Goal: Find specific page/section: Find specific page/section

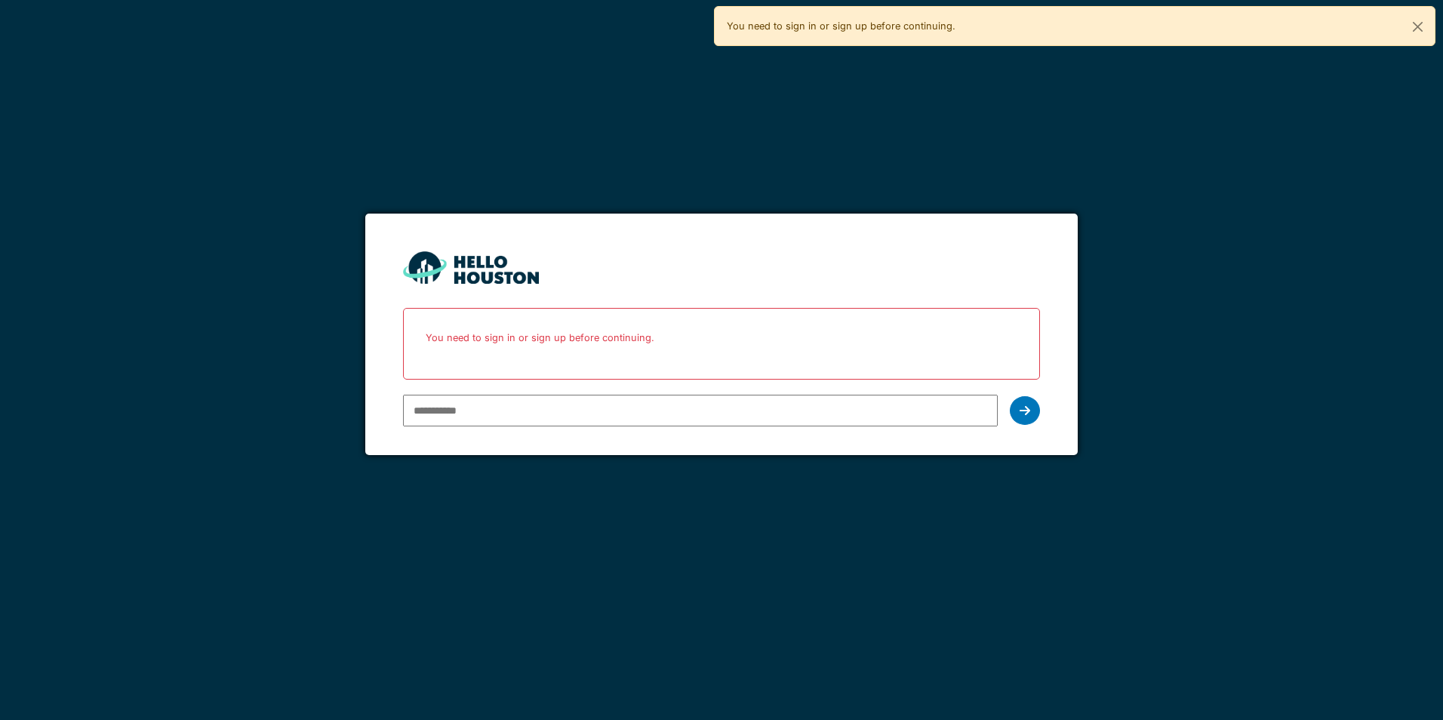
type input "**********"
click at [1031, 415] on div at bounding box center [1025, 410] width 30 height 29
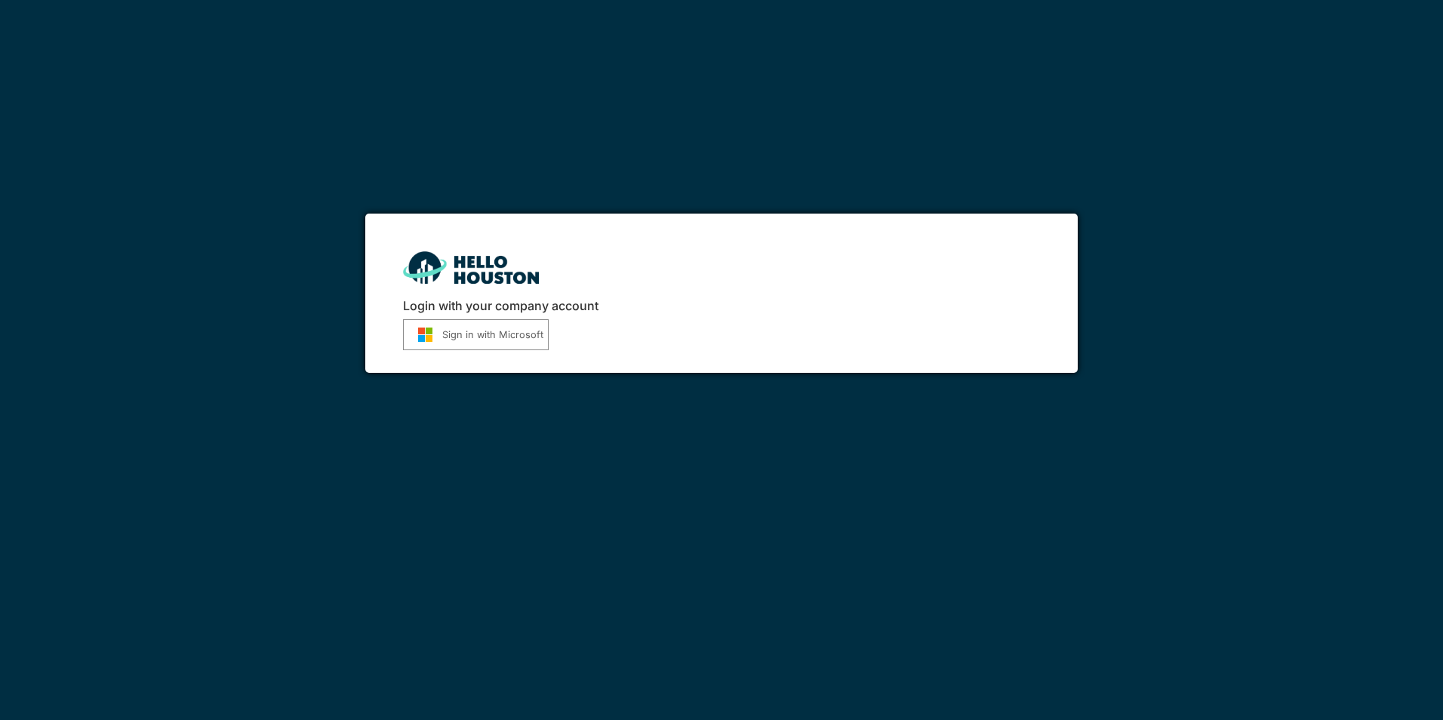
click at [506, 334] on button "Sign in with Microsoft" at bounding box center [476, 334] width 146 height 31
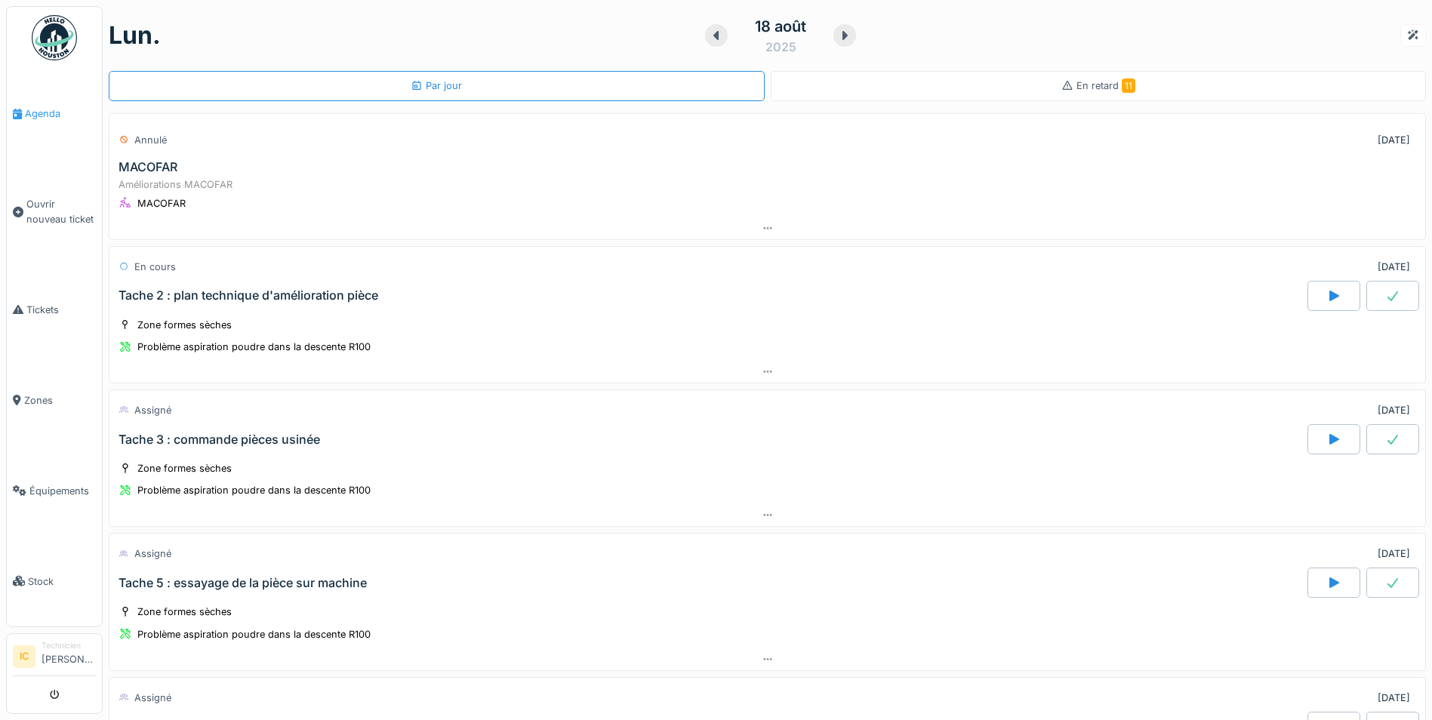
click at [32, 108] on span "Agenda" at bounding box center [60, 113] width 71 height 14
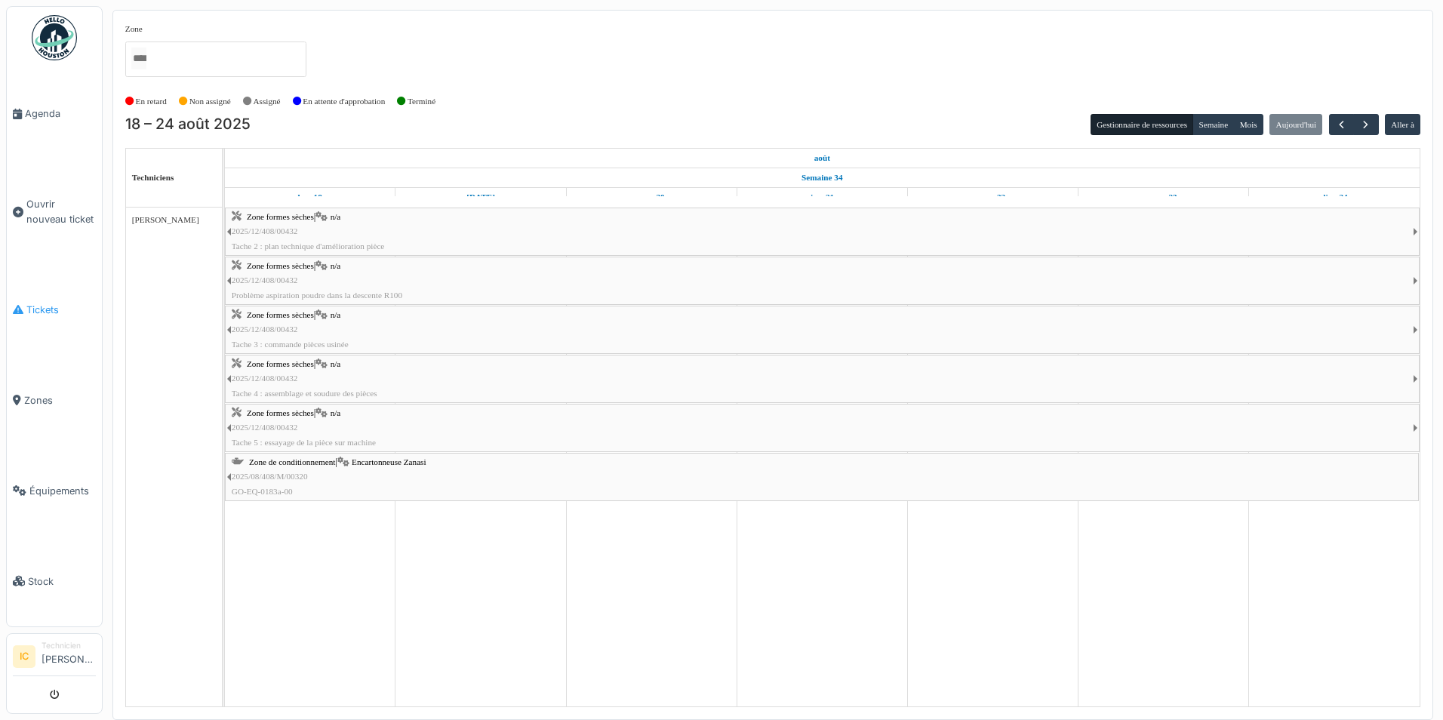
click at [46, 303] on span "Tickets" at bounding box center [60, 310] width 69 height 14
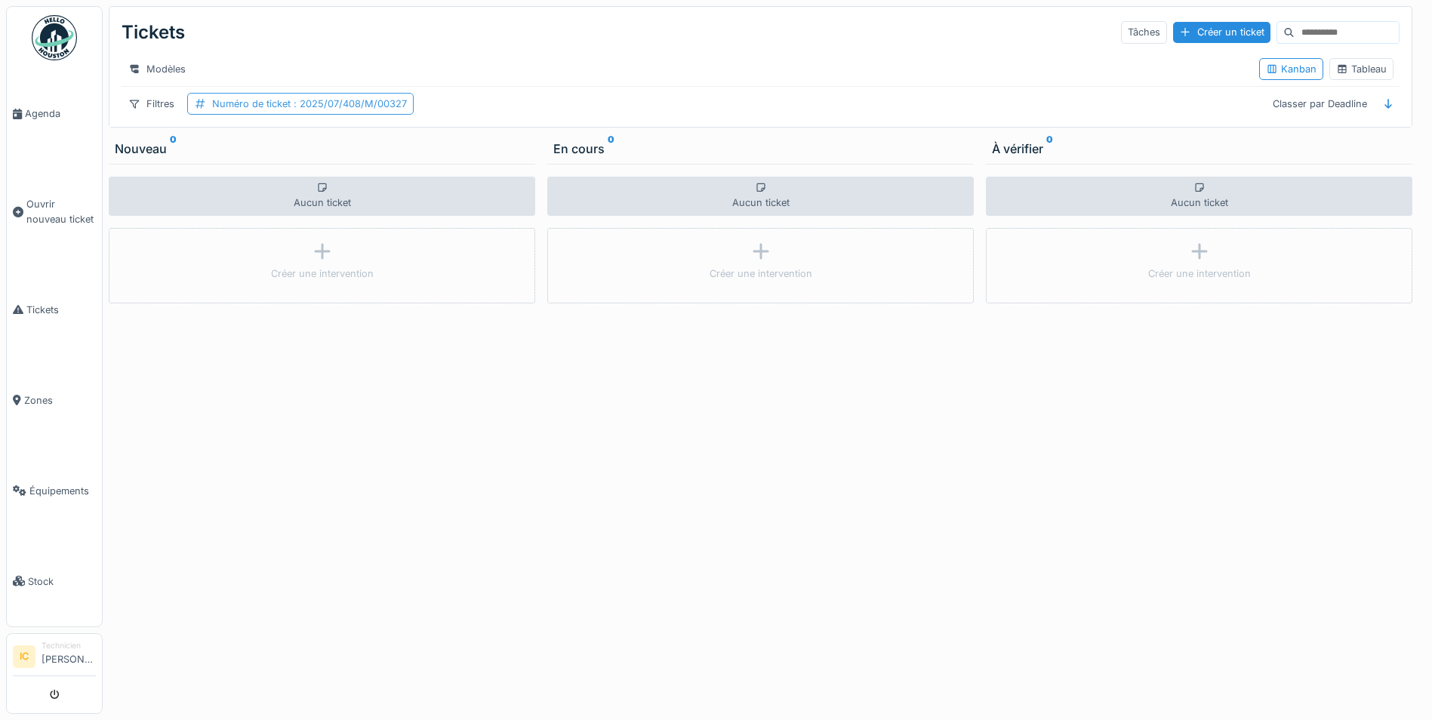
click at [344, 109] on span ": 2025/07/408/M/00327" at bounding box center [349, 103] width 116 height 11
click at [291, 148] on div at bounding box center [292, 154] width 12 height 14
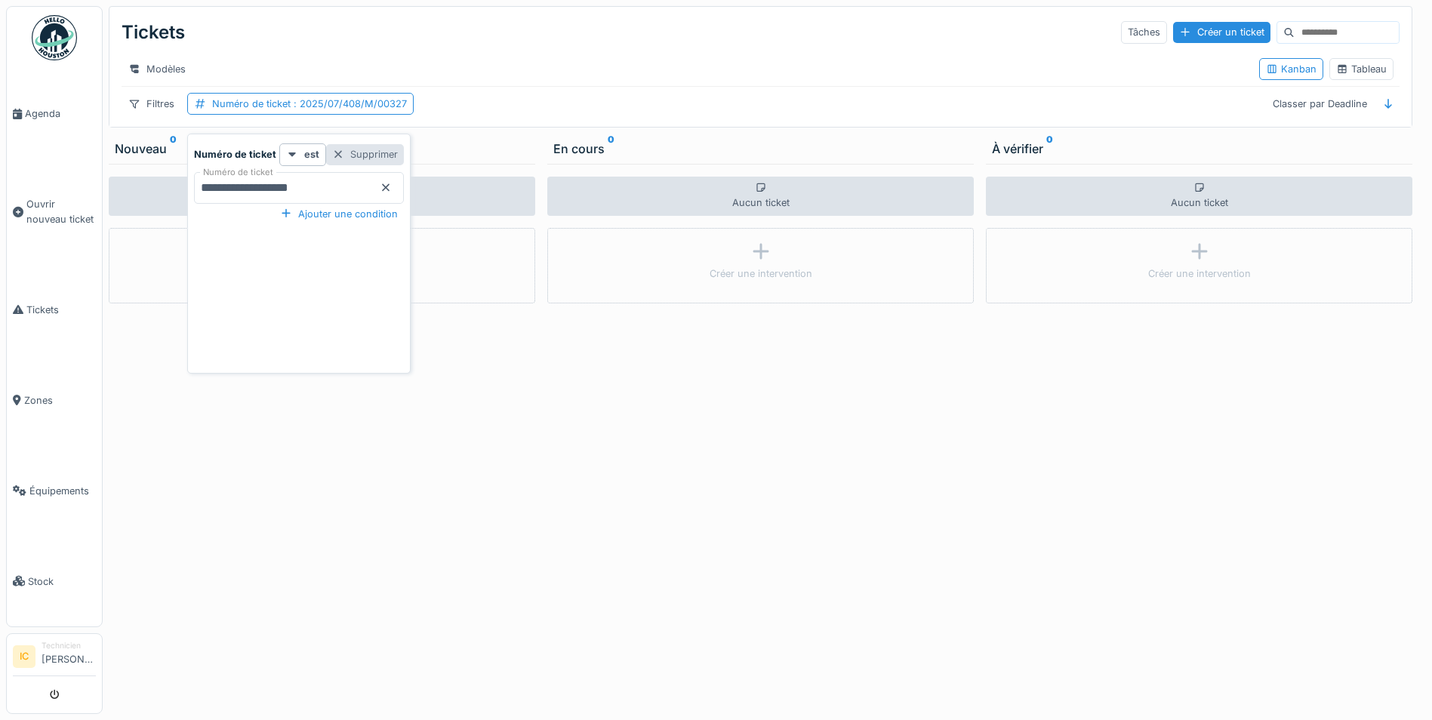
click at [340, 153] on div at bounding box center [338, 154] width 12 height 14
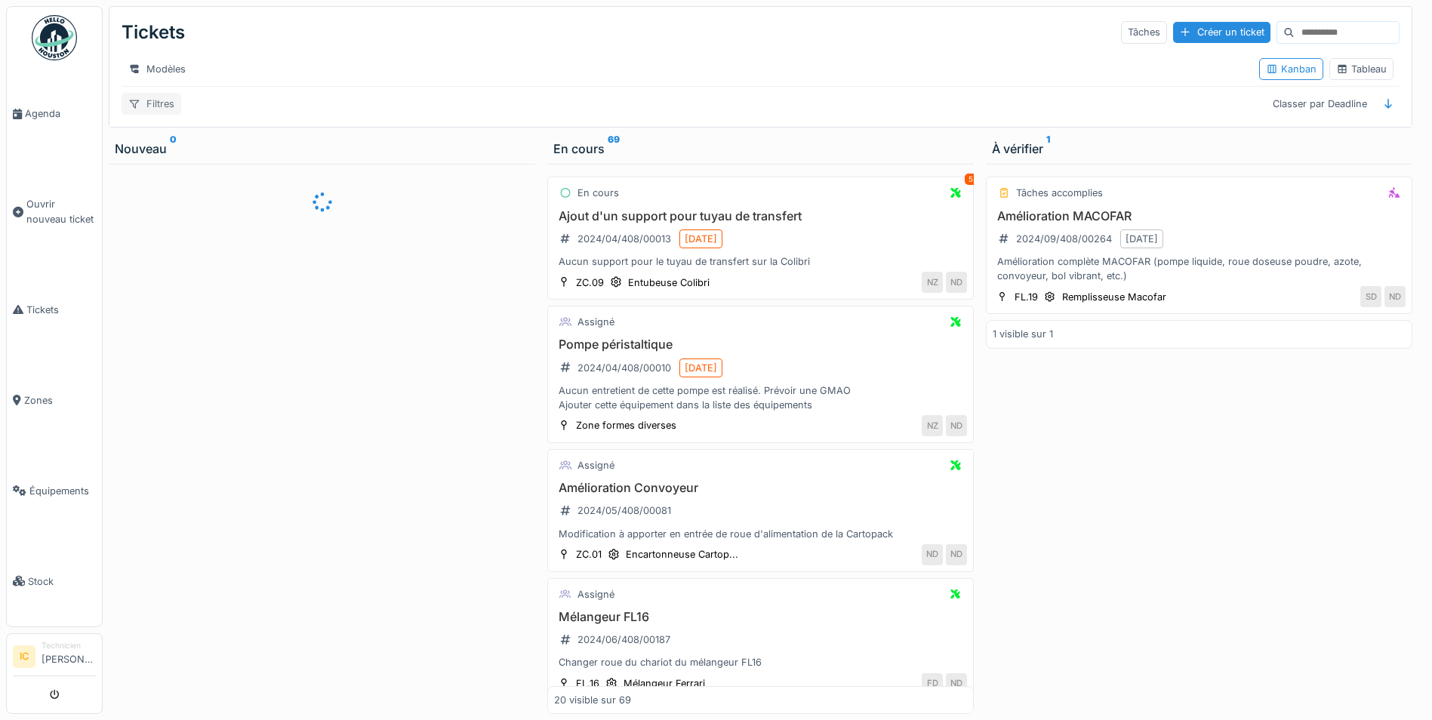
click at [151, 109] on div "Filtres" at bounding box center [152, 104] width 60 height 22
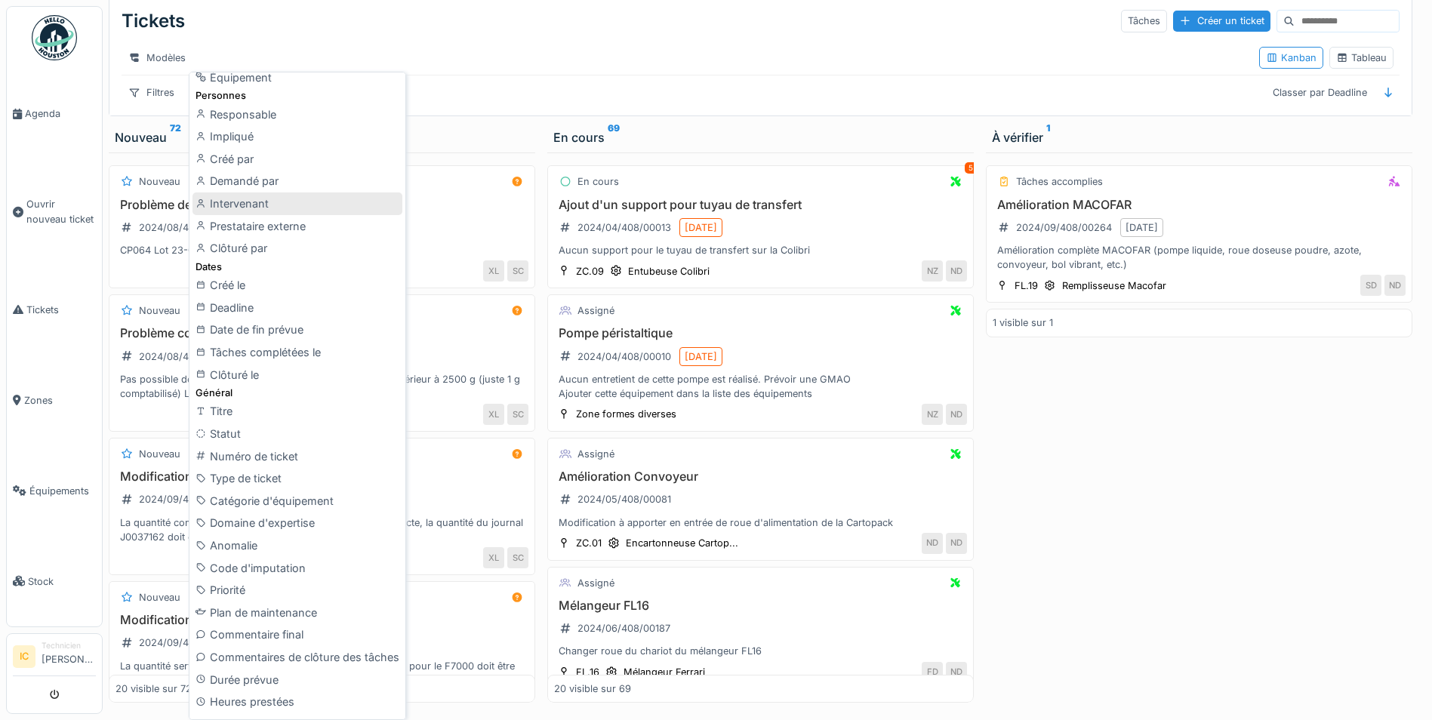
scroll to position [99, 0]
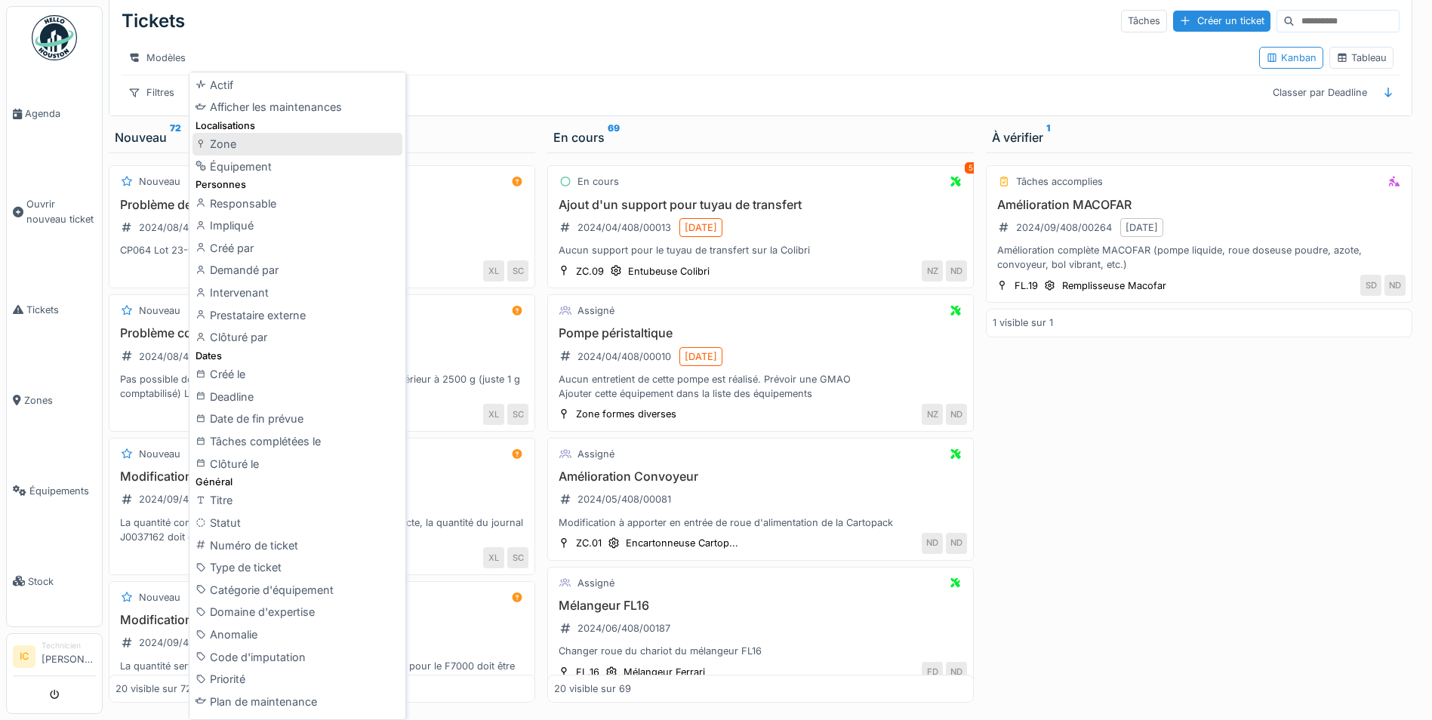
click at [232, 141] on div "Zone" at bounding box center [297, 144] width 210 height 23
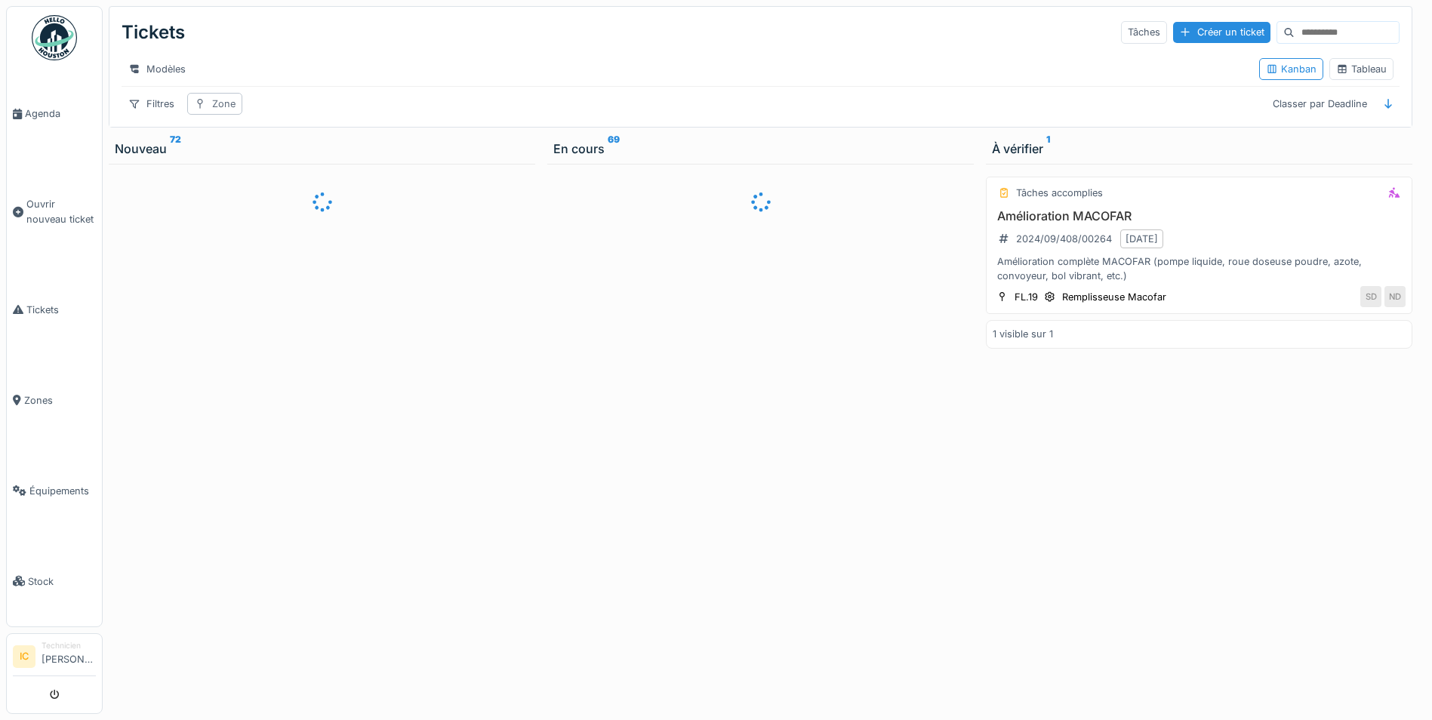
click at [214, 106] on div "Zone" at bounding box center [223, 104] width 23 height 14
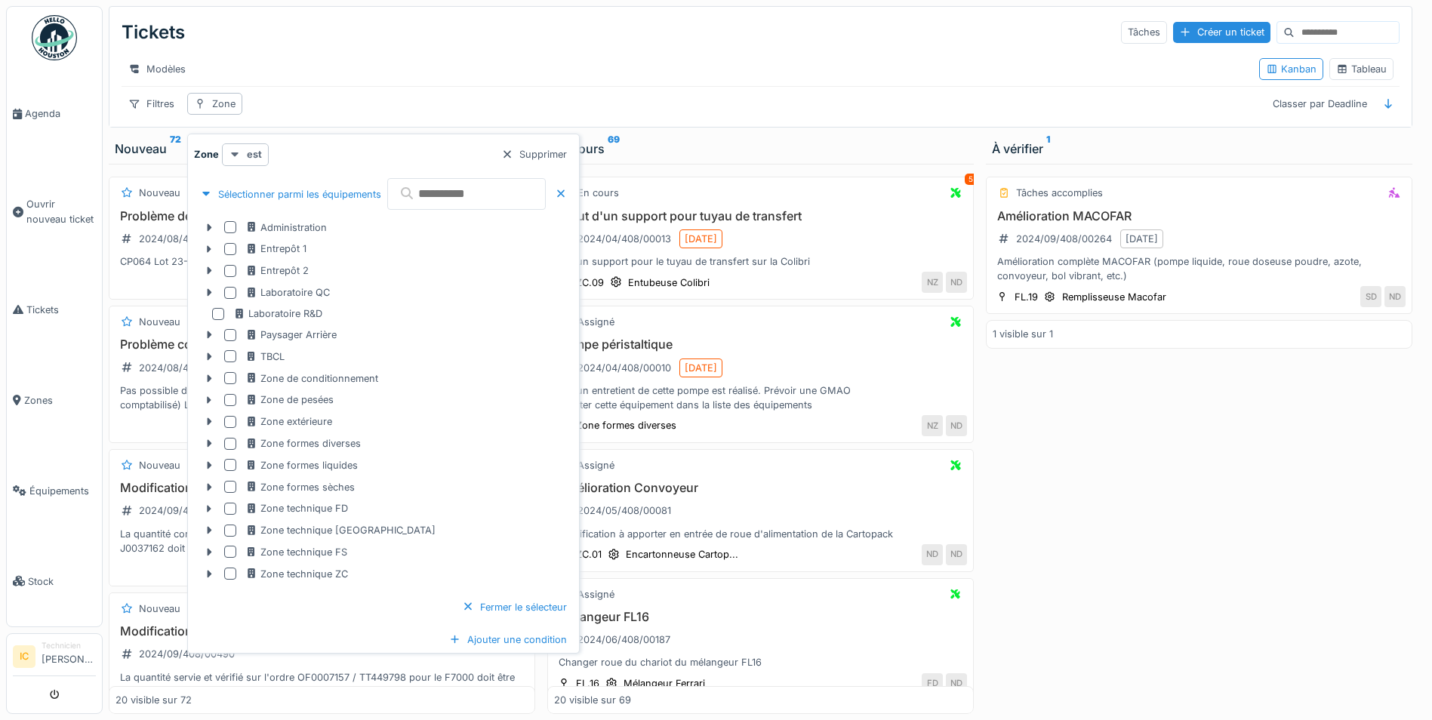
click at [236, 149] on icon at bounding box center [235, 154] width 12 height 10
click at [273, 203] on div "est (ou un des enfants)" at bounding box center [288, 210] width 127 height 23
click at [232, 525] on div at bounding box center [230, 531] width 12 height 12
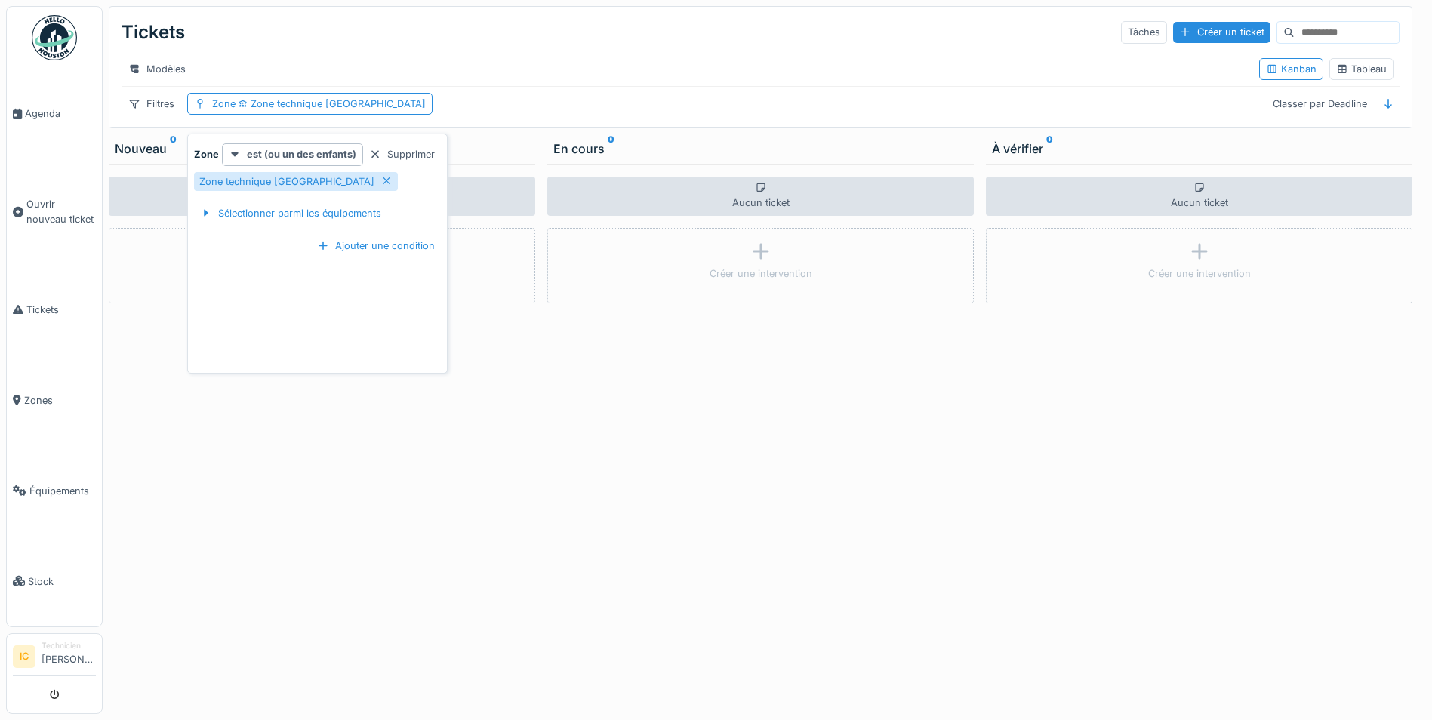
click at [673, 370] on div "Aucun ticket Créer une intervention" at bounding box center [760, 439] width 426 height 550
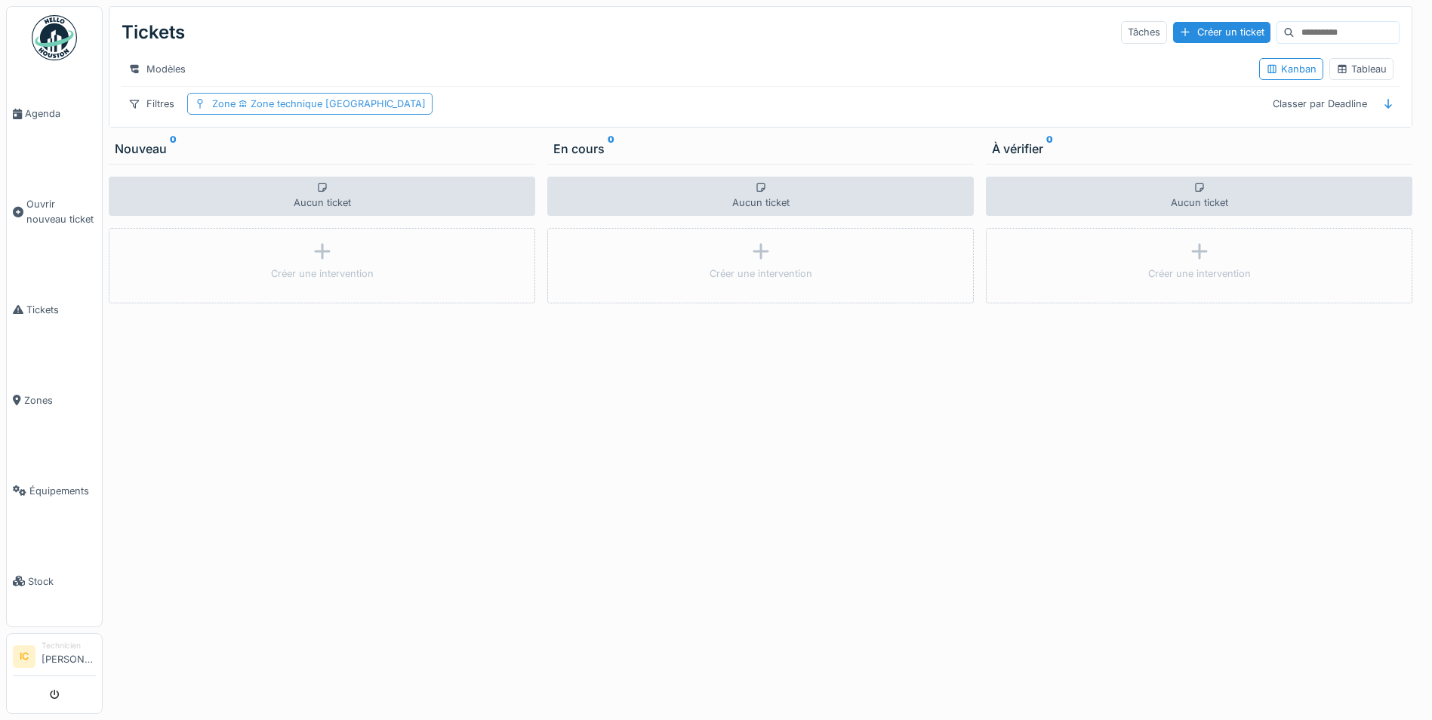
click at [281, 104] on span "Zone technique FL" at bounding box center [331, 103] width 190 height 11
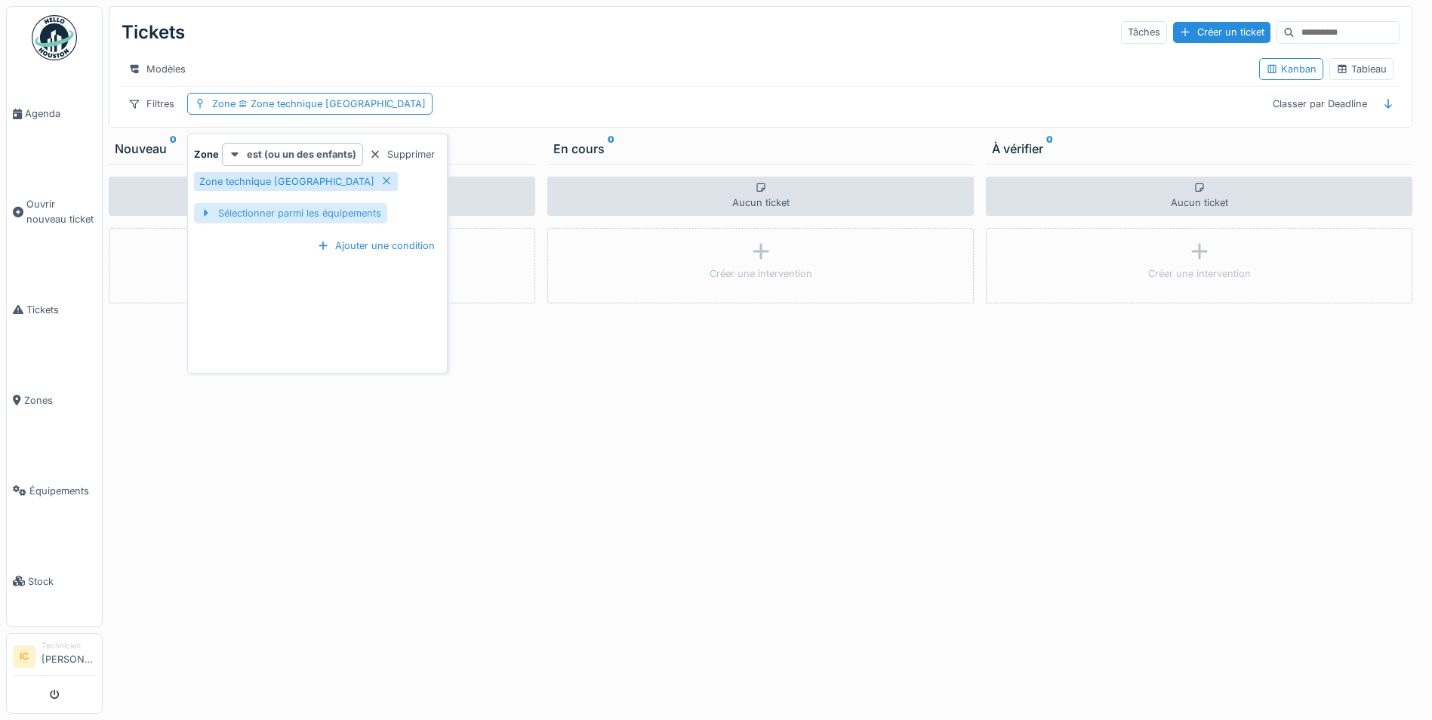
click at [308, 206] on div "Sélectionner parmi les équipements" at bounding box center [290, 213] width 193 height 20
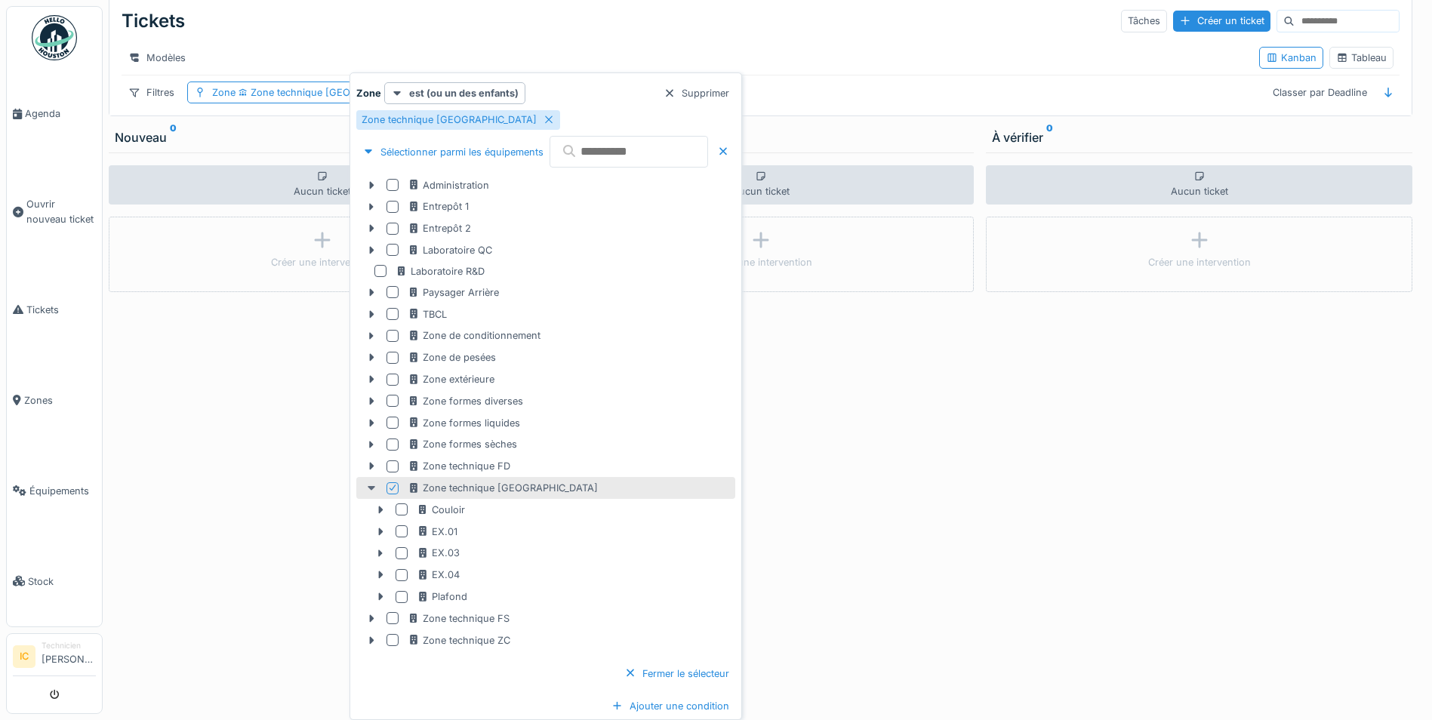
click at [368, 486] on icon at bounding box center [371, 488] width 12 height 10
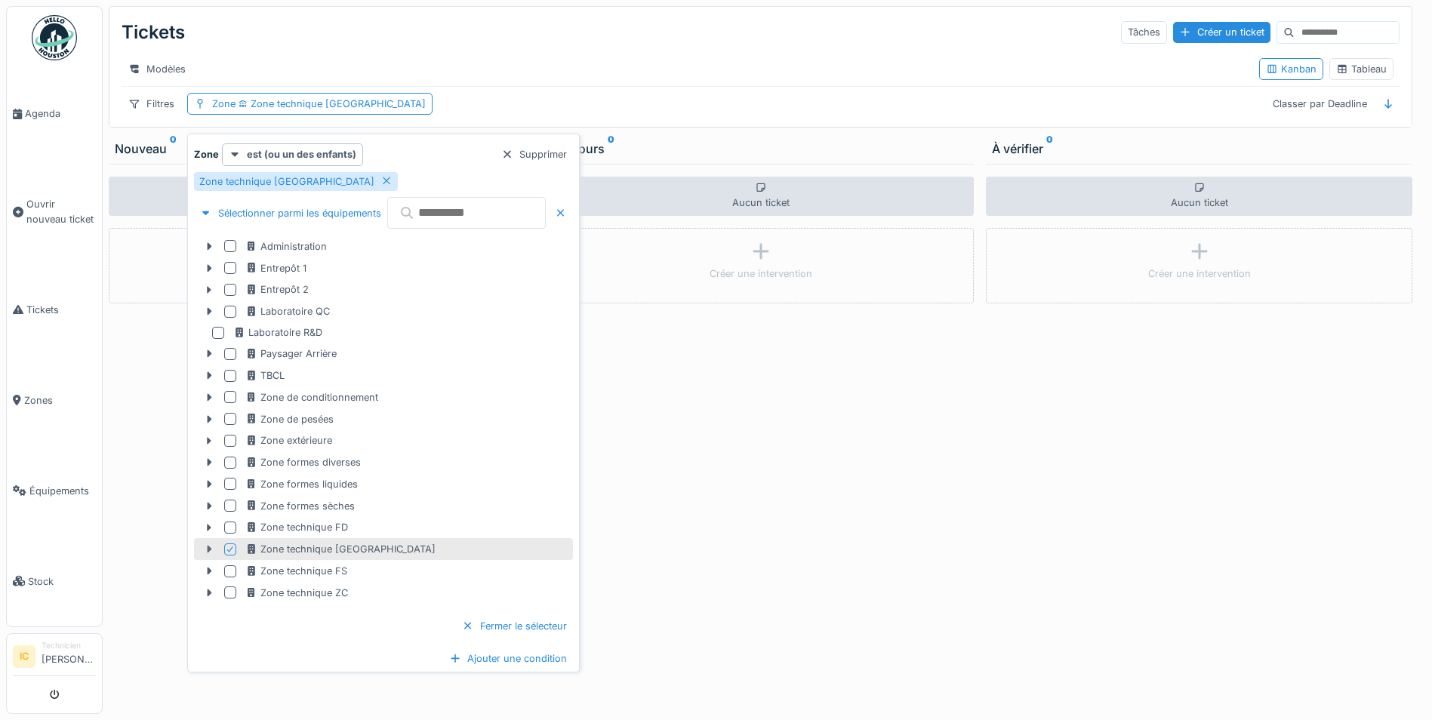
click at [208, 544] on icon at bounding box center [209, 549] width 12 height 10
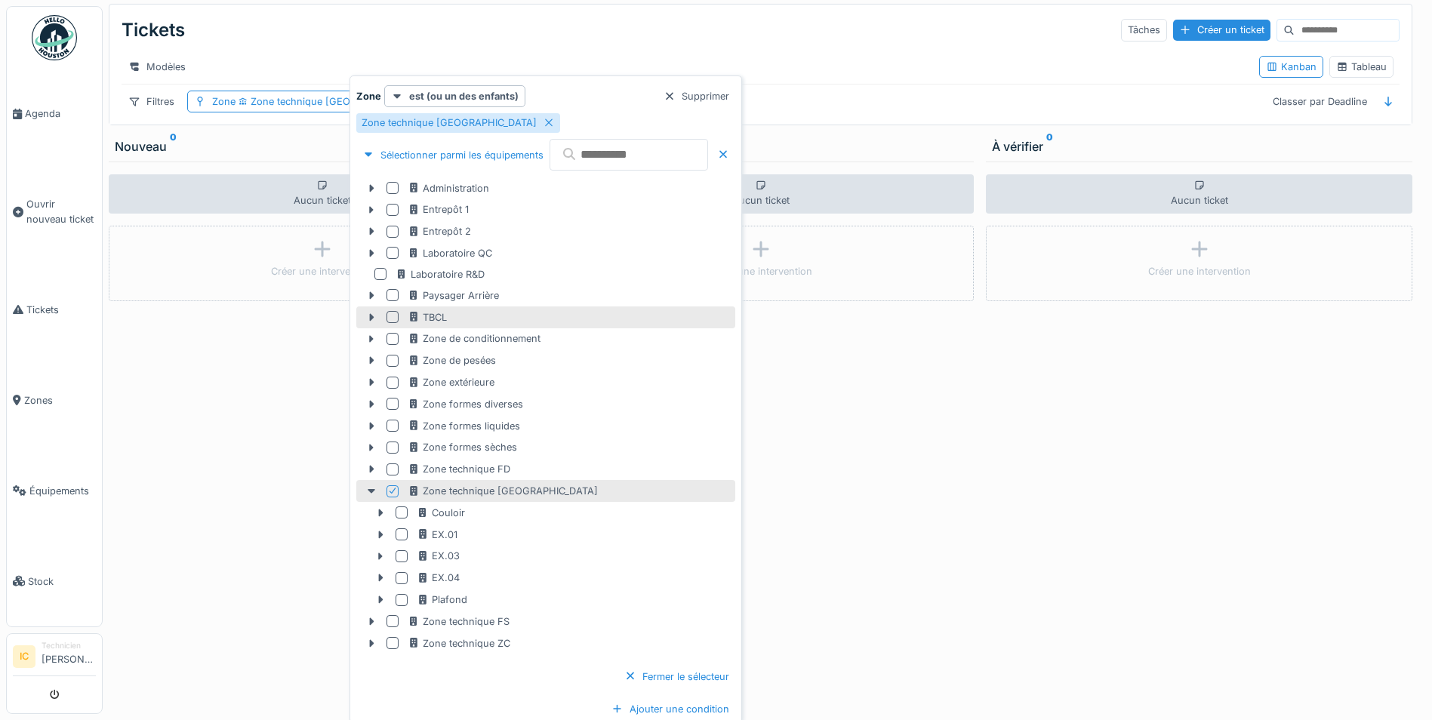
scroll to position [0, 0]
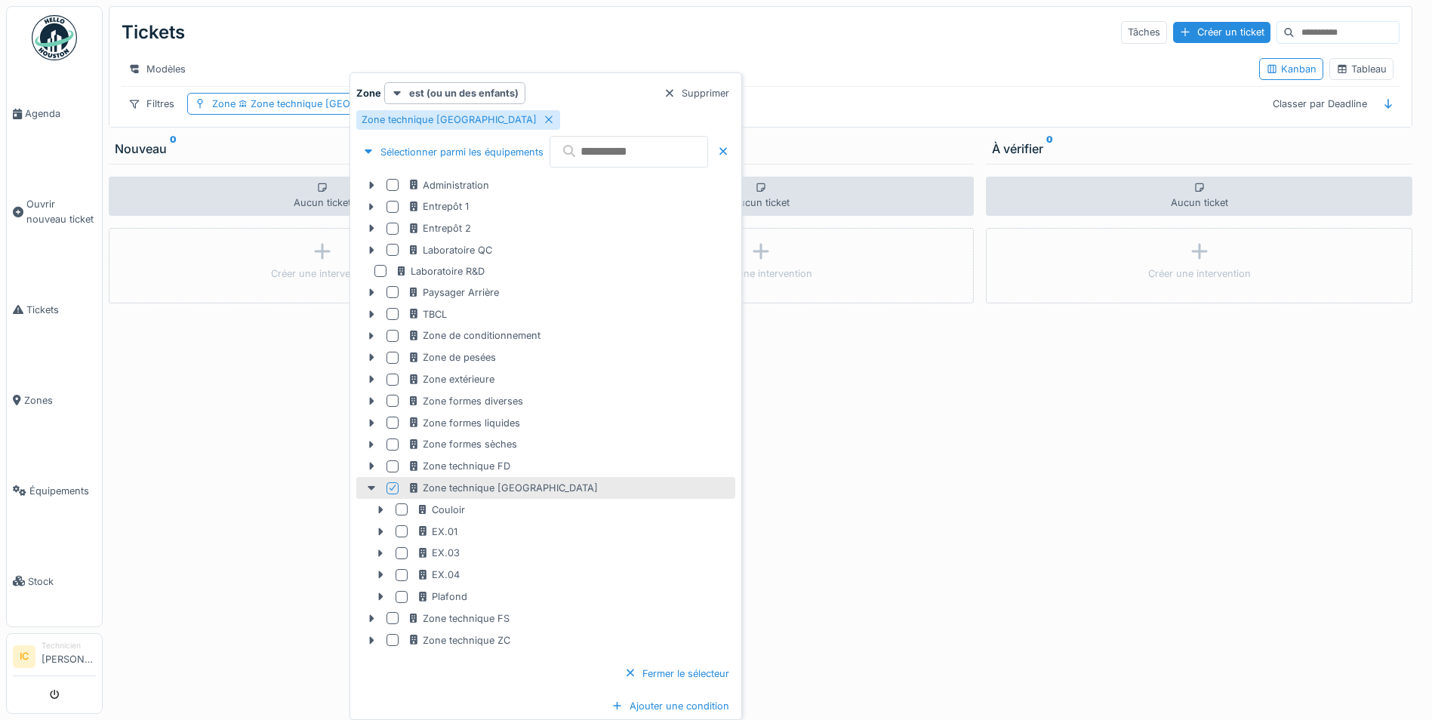
click at [393, 489] on icon at bounding box center [392, 488] width 9 height 8
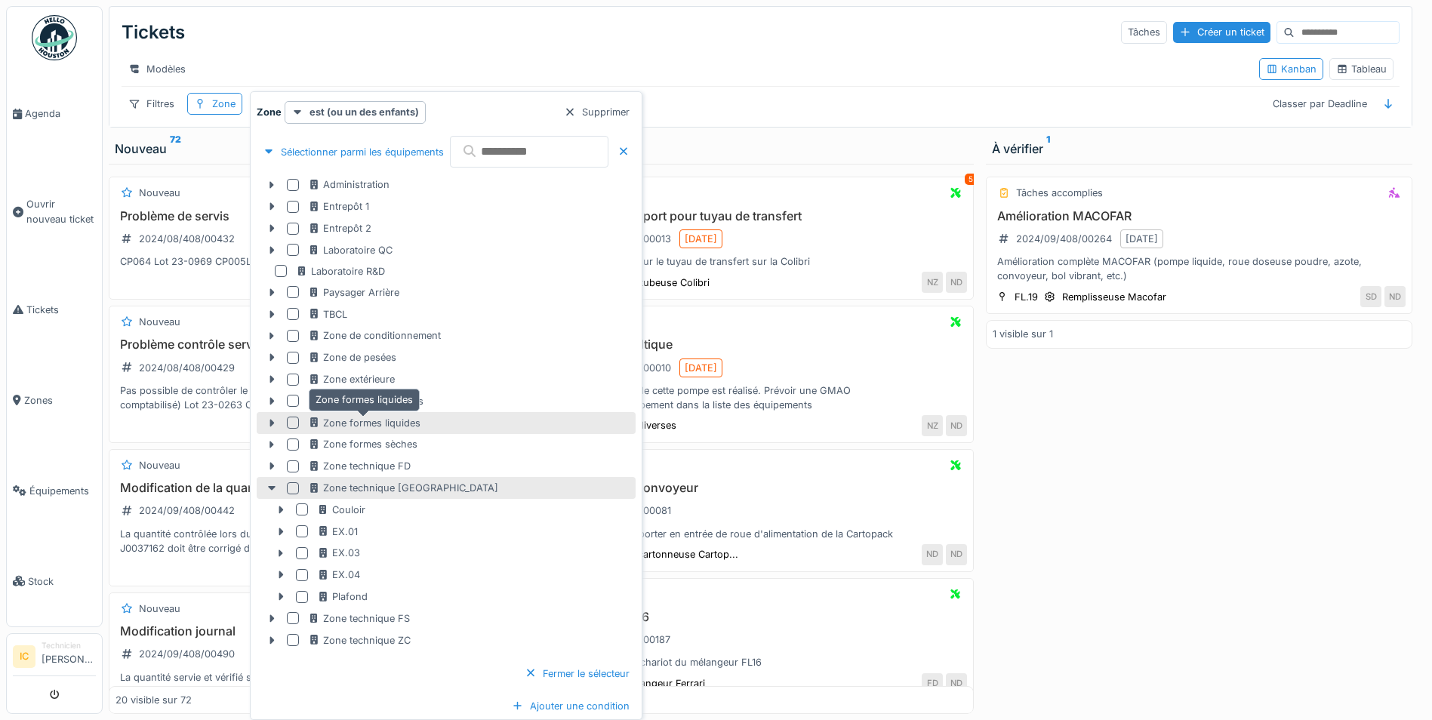
click at [368, 424] on div "Zone formes liquides" at bounding box center [364, 423] width 112 height 14
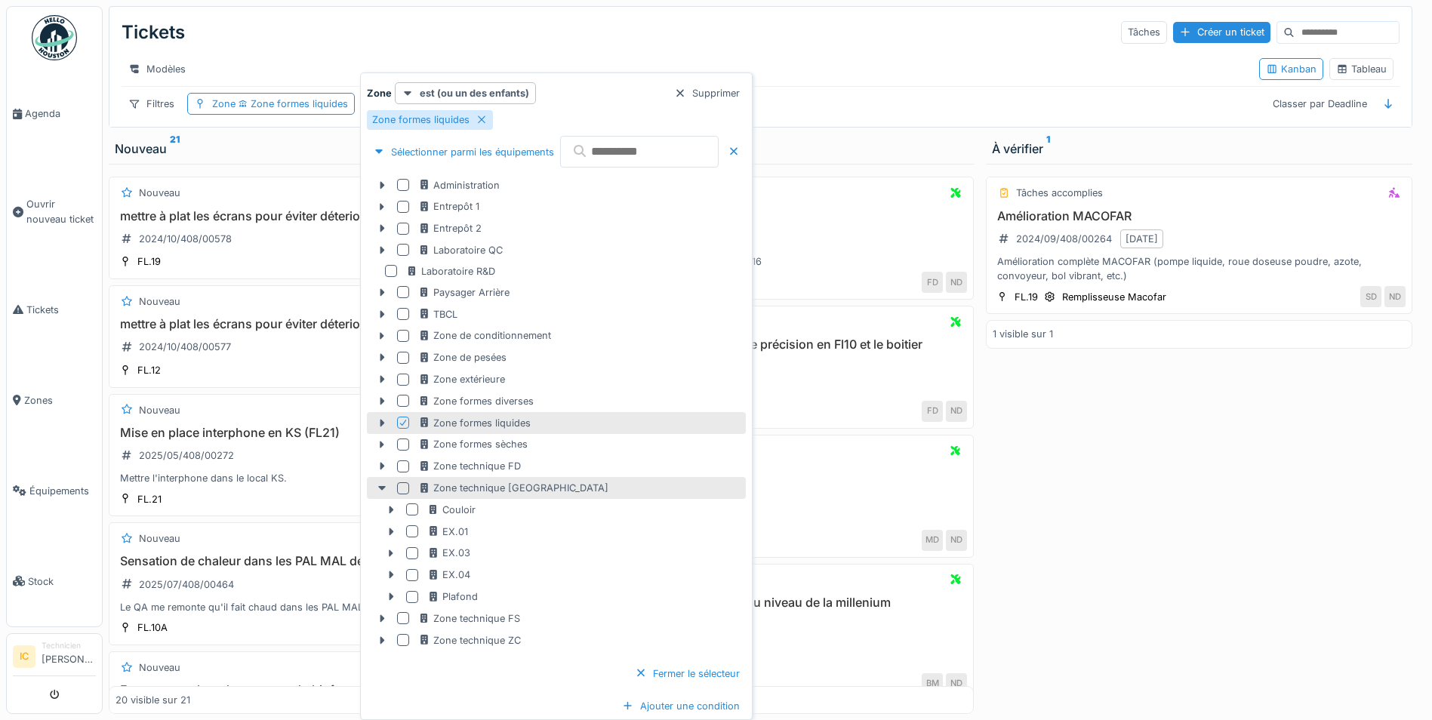
click at [1146, 448] on div "Tâches accomplies Amélioration MACOFAR 2024/09/408/00264 31/12/2025 Amélioratio…" at bounding box center [1199, 439] width 426 height 550
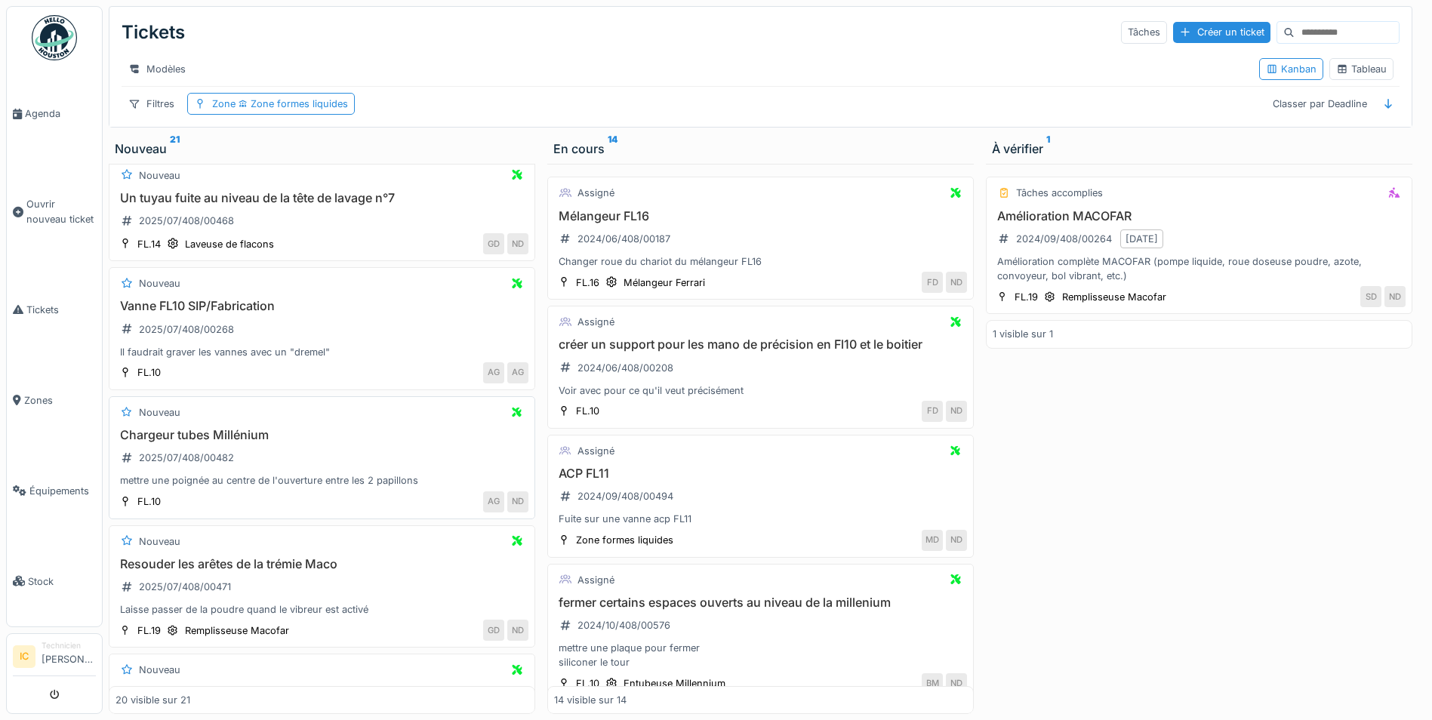
scroll to position [604, 0]
click at [364, 439] on h3 "Chargeur tubes Millénium" at bounding box center [321, 432] width 413 height 14
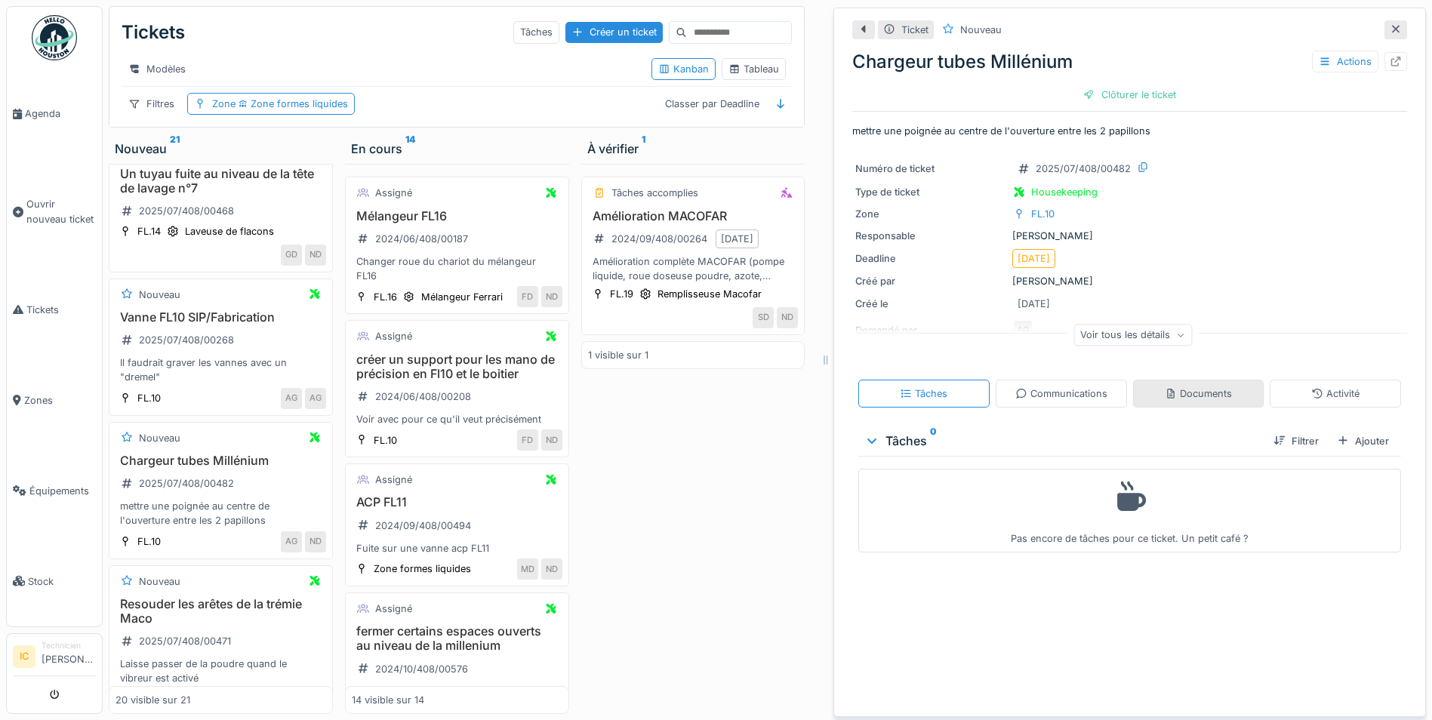
scroll to position [11, 0]
click at [1176, 331] on icon at bounding box center [1180, 335] width 9 height 8
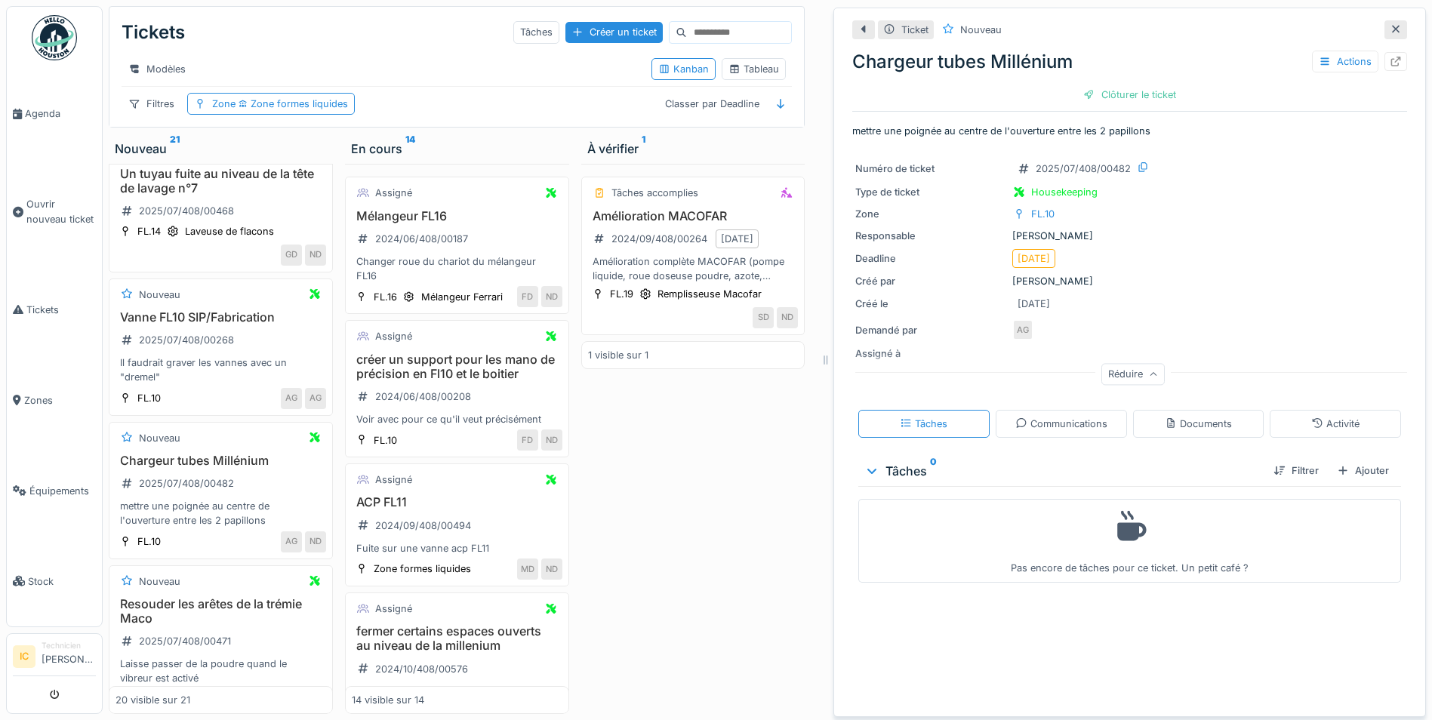
click at [1390, 24] on icon at bounding box center [1396, 29] width 12 height 10
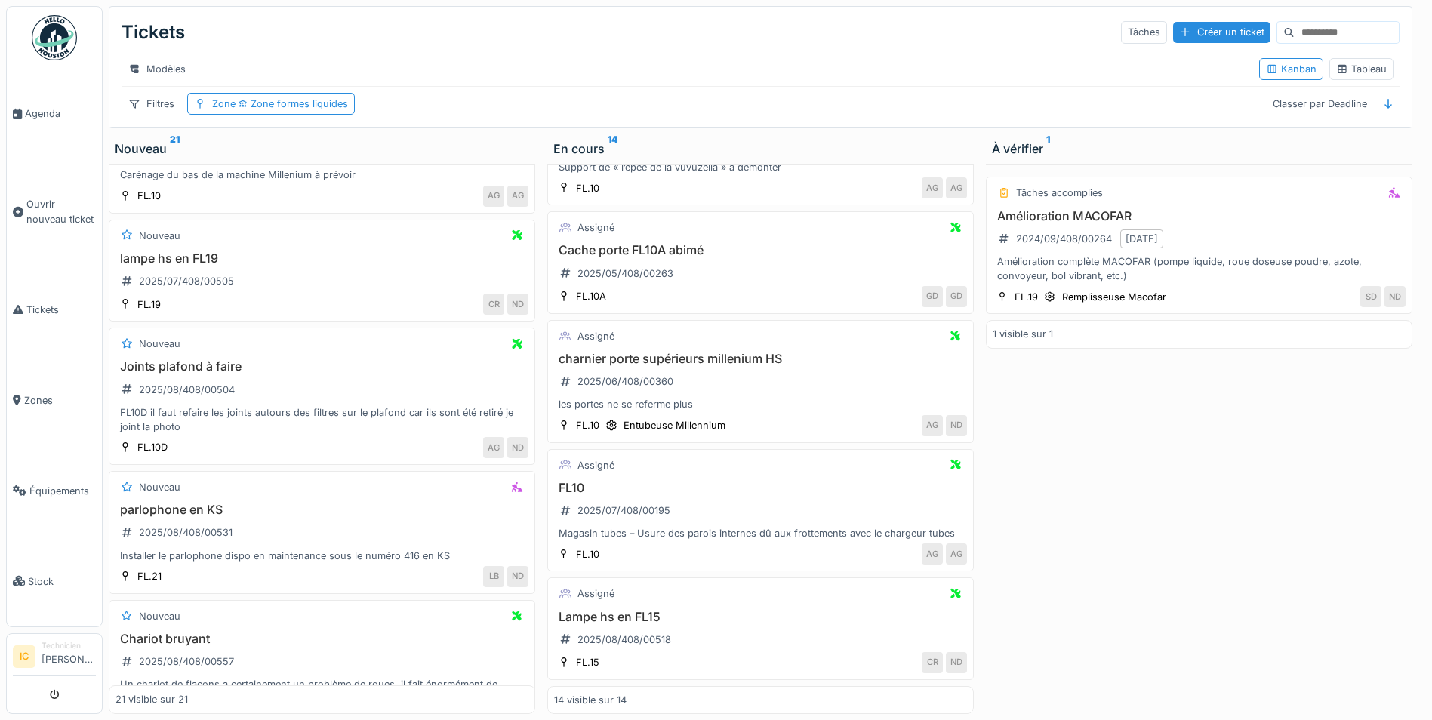
scroll to position [1721, 0]
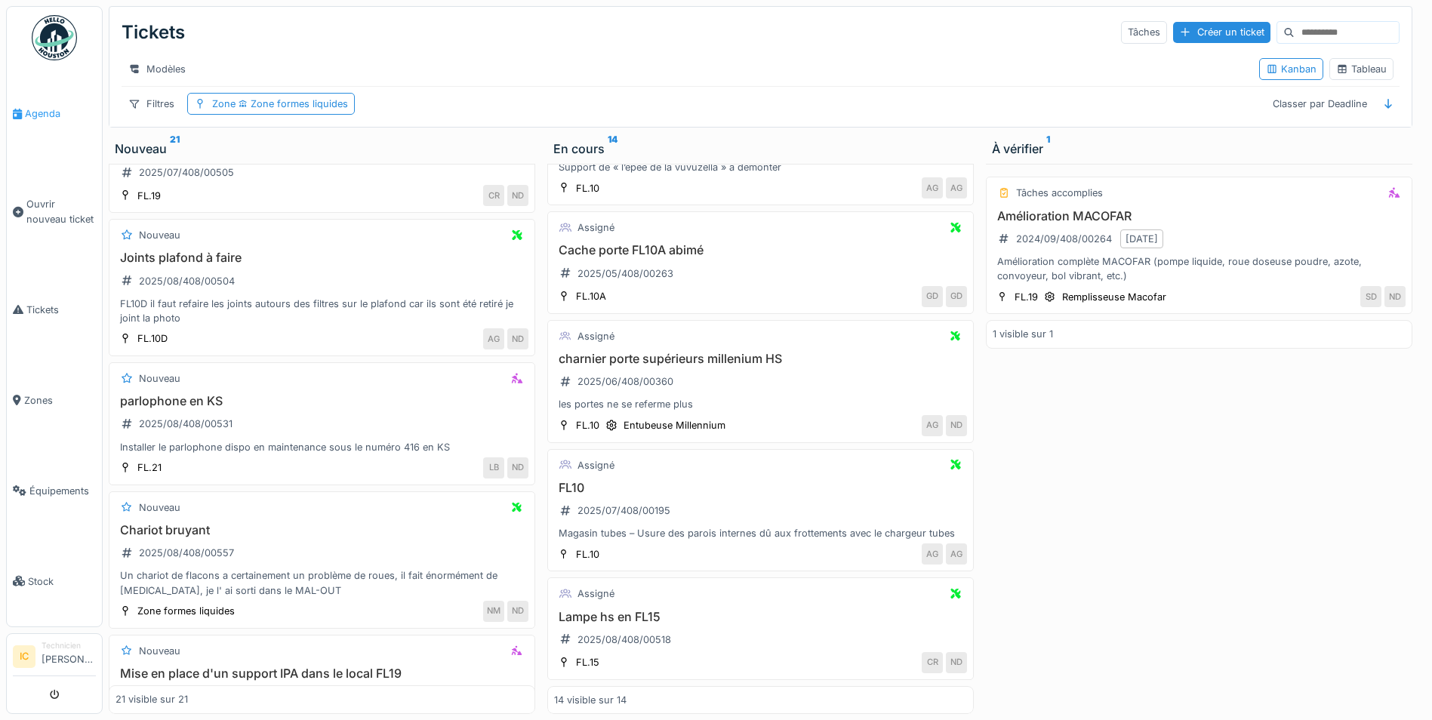
click at [55, 109] on span "Agenda" at bounding box center [60, 113] width 71 height 14
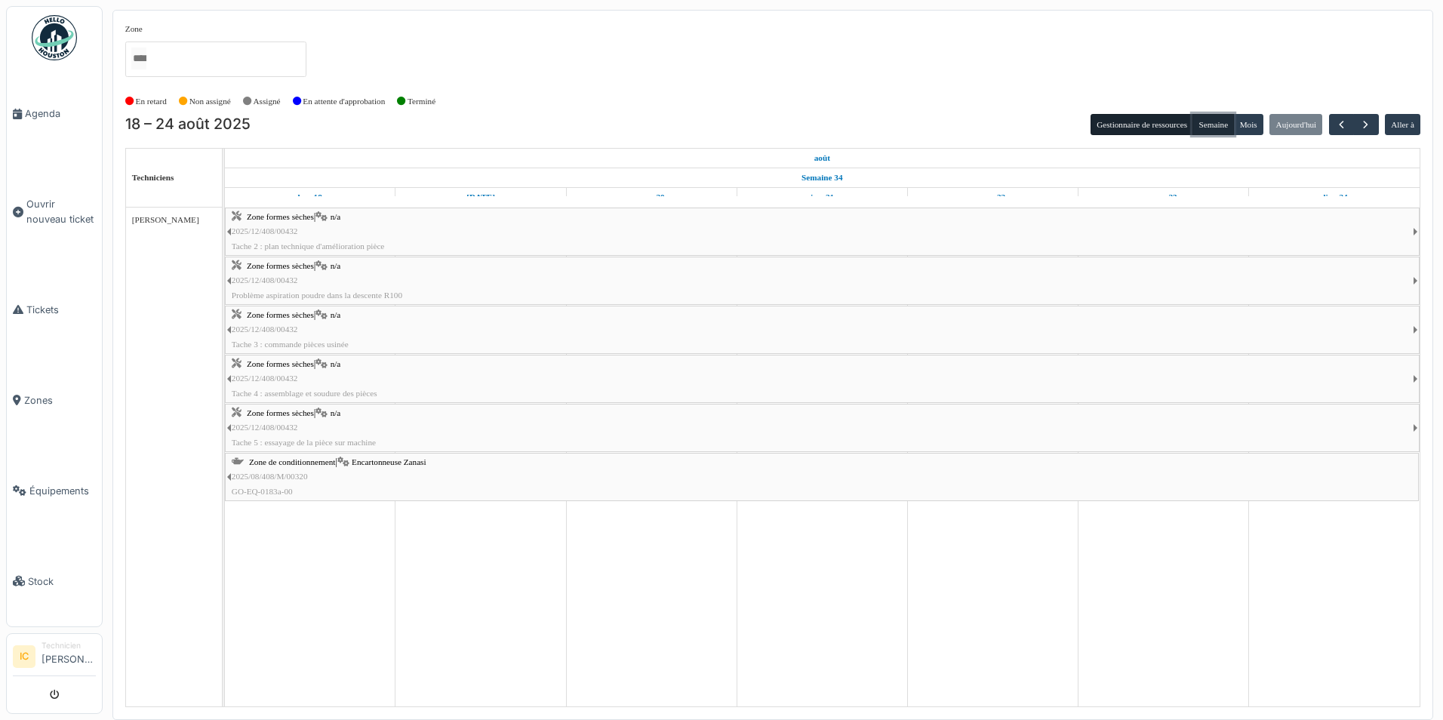
click at [1216, 126] on button "Semaine" at bounding box center [1214, 124] width 42 height 21
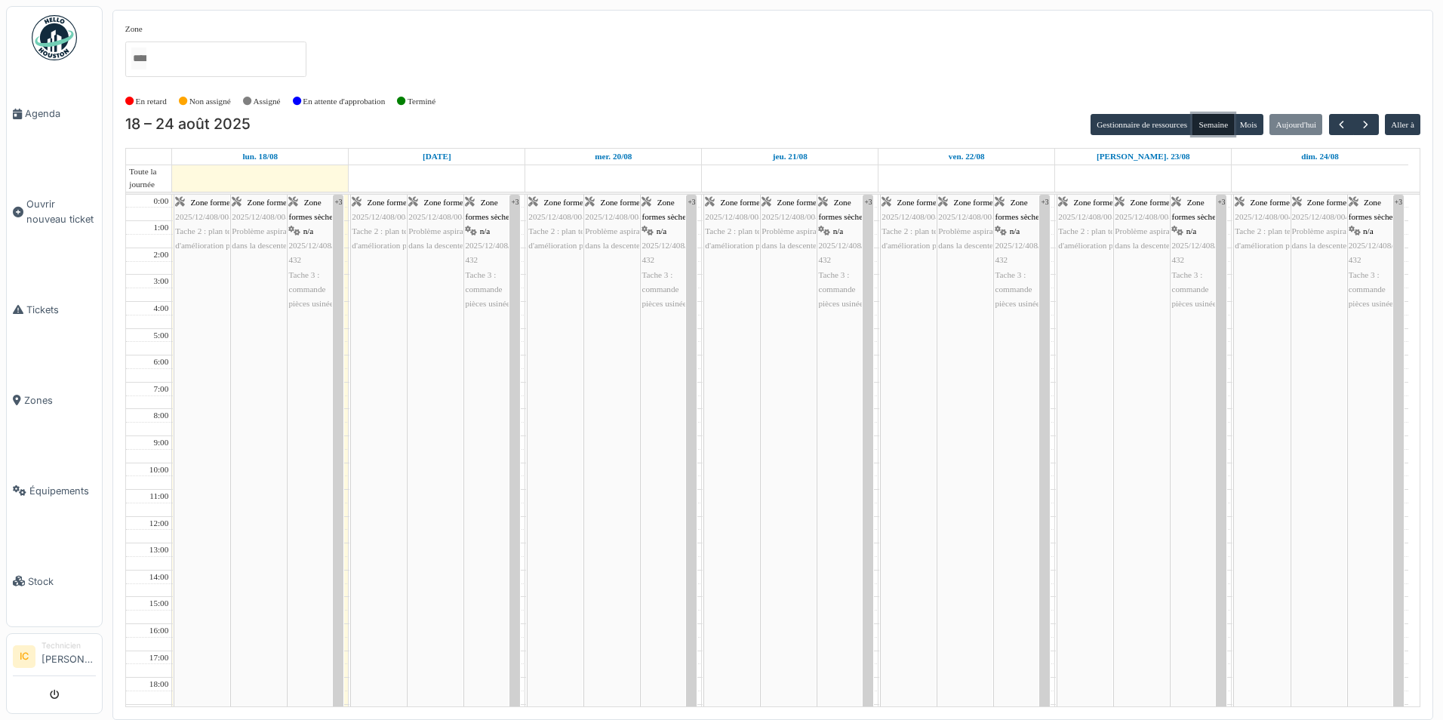
scroll to position [132, 0]
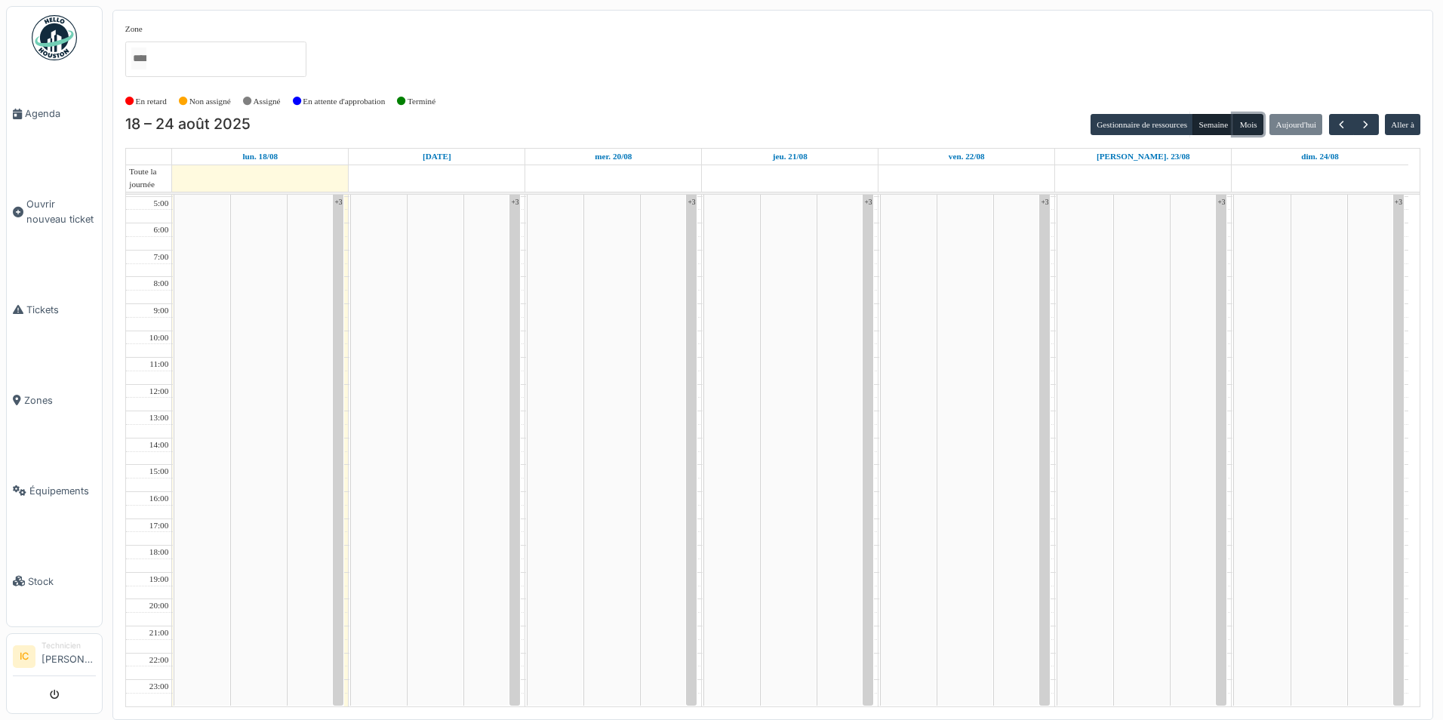
click at [1255, 129] on button "Mois" at bounding box center [1248, 124] width 30 height 21
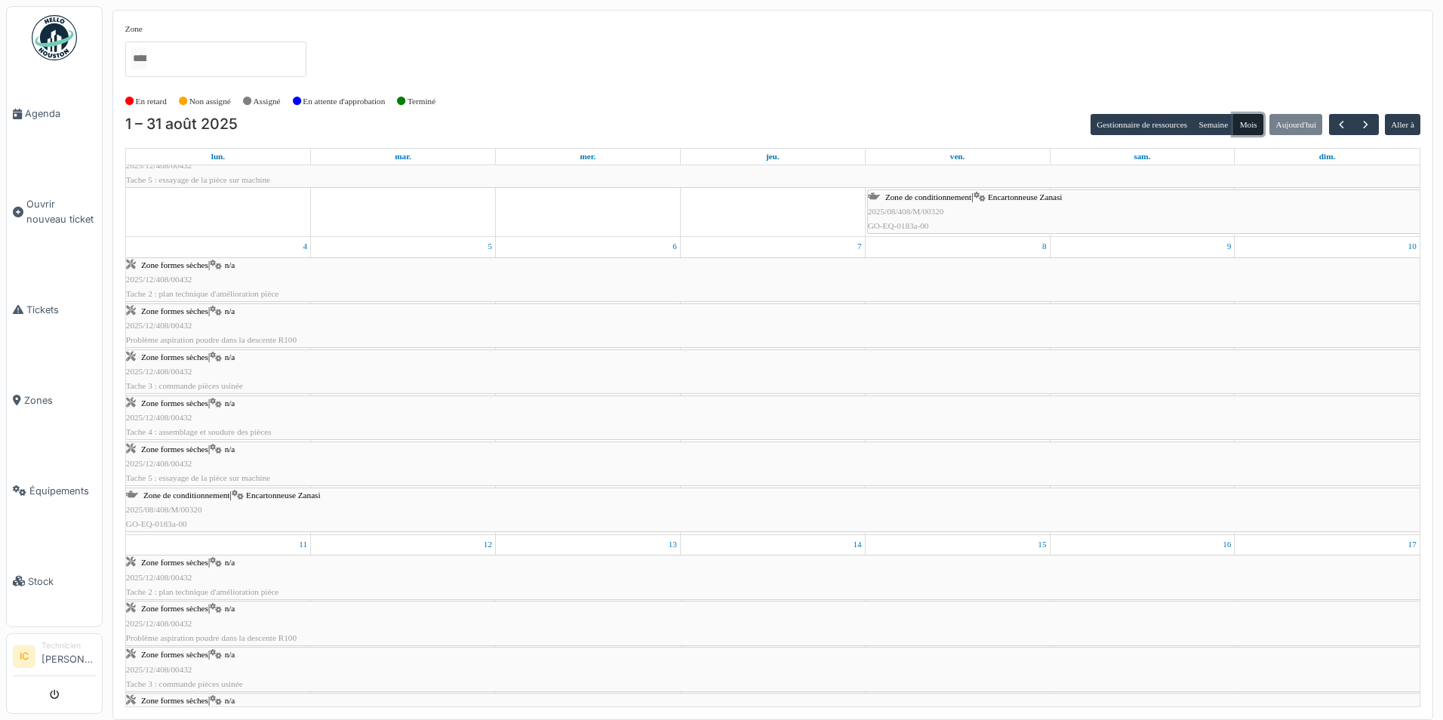
scroll to position [0, 0]
